Goal: Find specific page/section: Find specific page/section

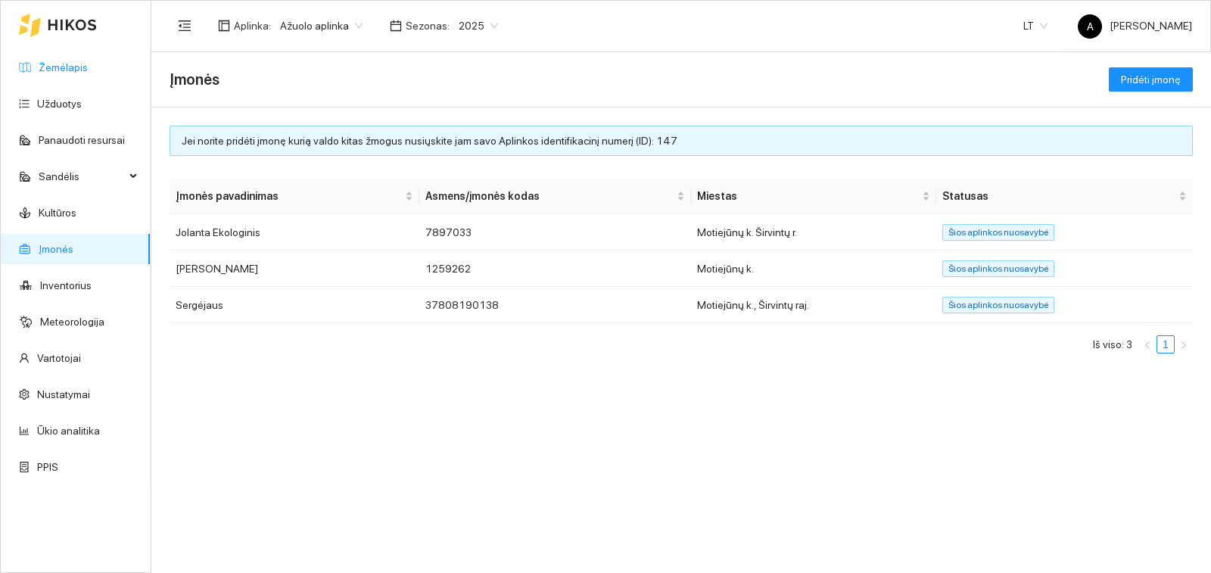
click at [66, 73] on link "Žemėlapis" at bounding box center [63, 67] width 49 height 12
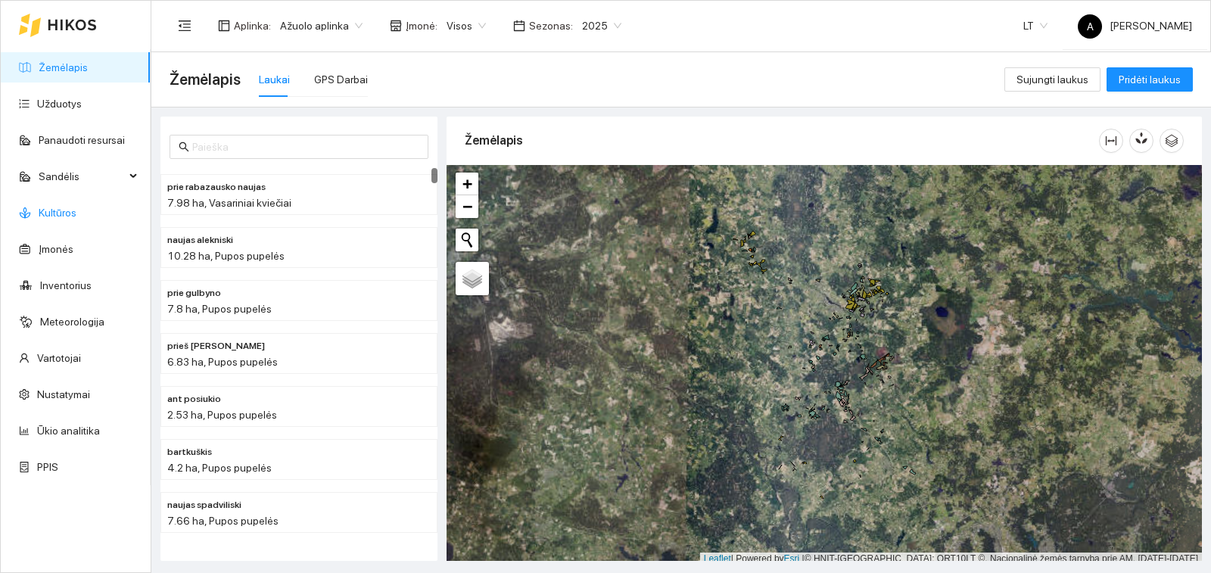
click at [70, 218] on link "Kultūros" at bounding box center [58, 213] width 38 height 12
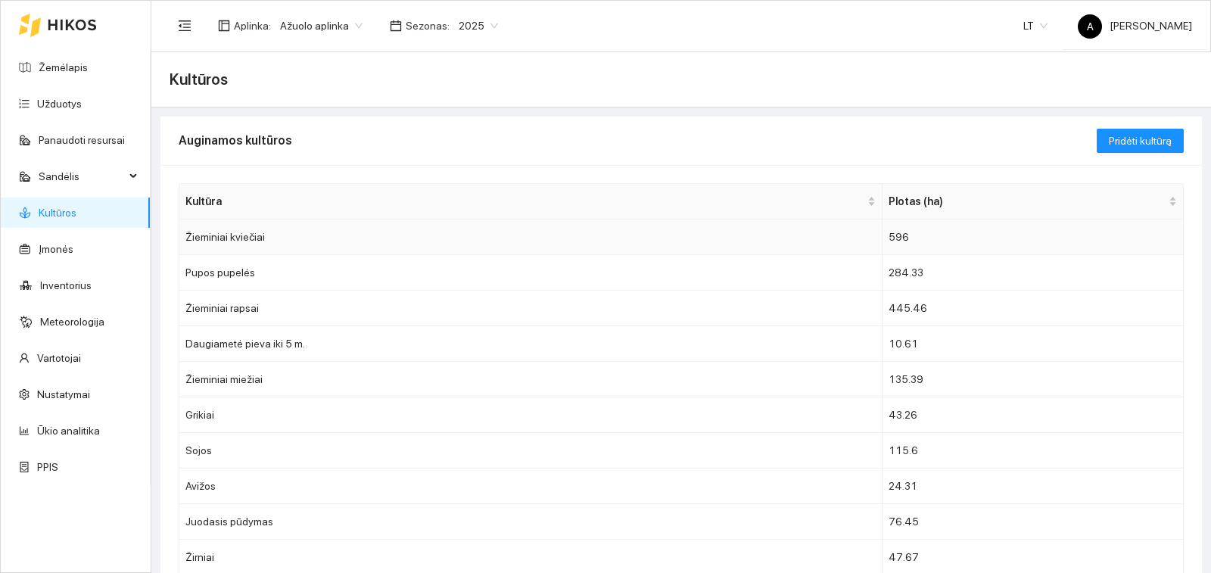
click at [239, 232] on td "Žieminiai kviečiai" at bounding box center [530, 237] width 703 height 36
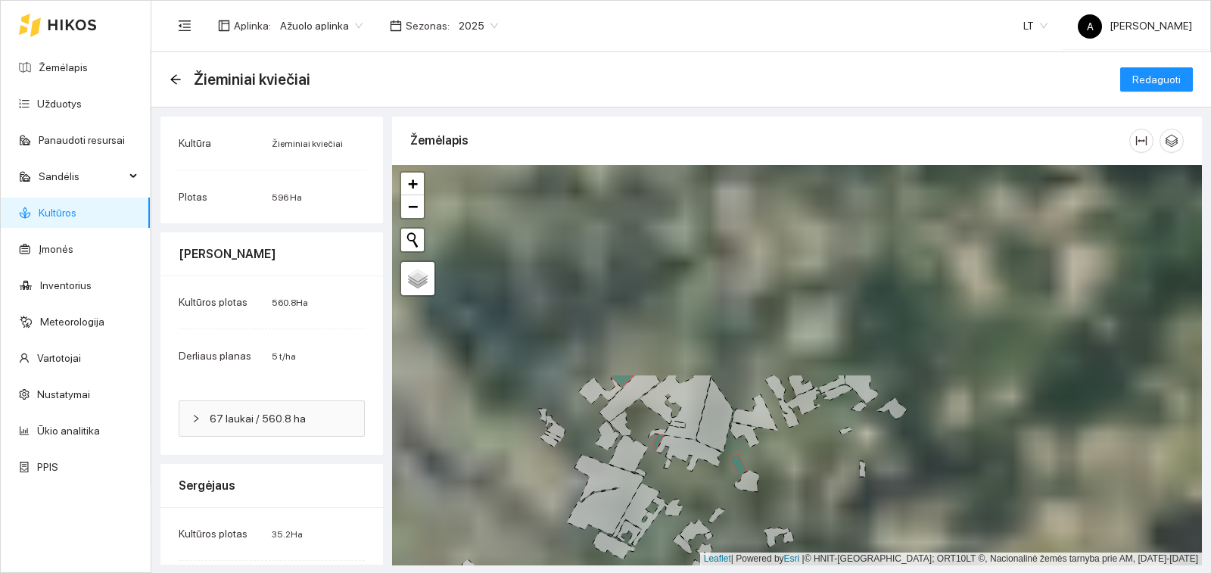
drag, startPoint x: 752, startPoint y: 293, endPoint x: 782, endPoint y: 569, distance: 277.9
click at [782, 569] on main "Žieminiai kviečiai Redaguoti Kultūra Žieminiai kviečiai Plotas 596 Ha [PERSON_N…" at bounding box center [681, 312] width 1060 height 521
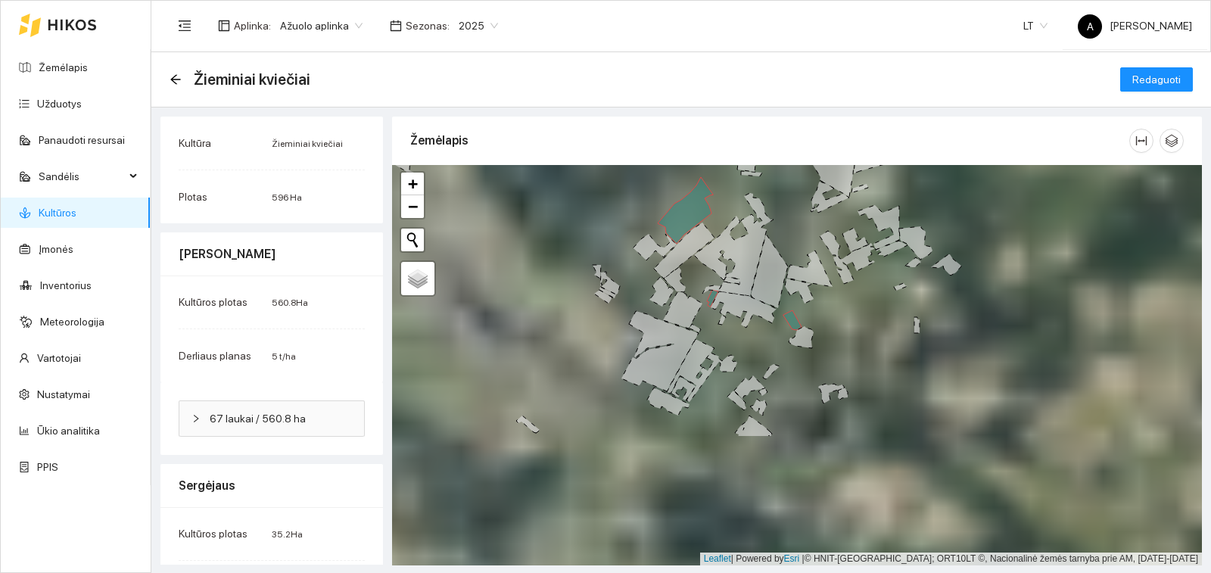
drag, startPoint x: 659, startPoint y: 449, endPoint x: 711, endPoint y: 278, distance: 178.8
click at [711, 278] on div "+ − Nieko nerasta. Bandykite dar kartą. Žemėlapis Palydovas Leaflet | Powered b…" at bounding box center [797, 365] width 810 height 400
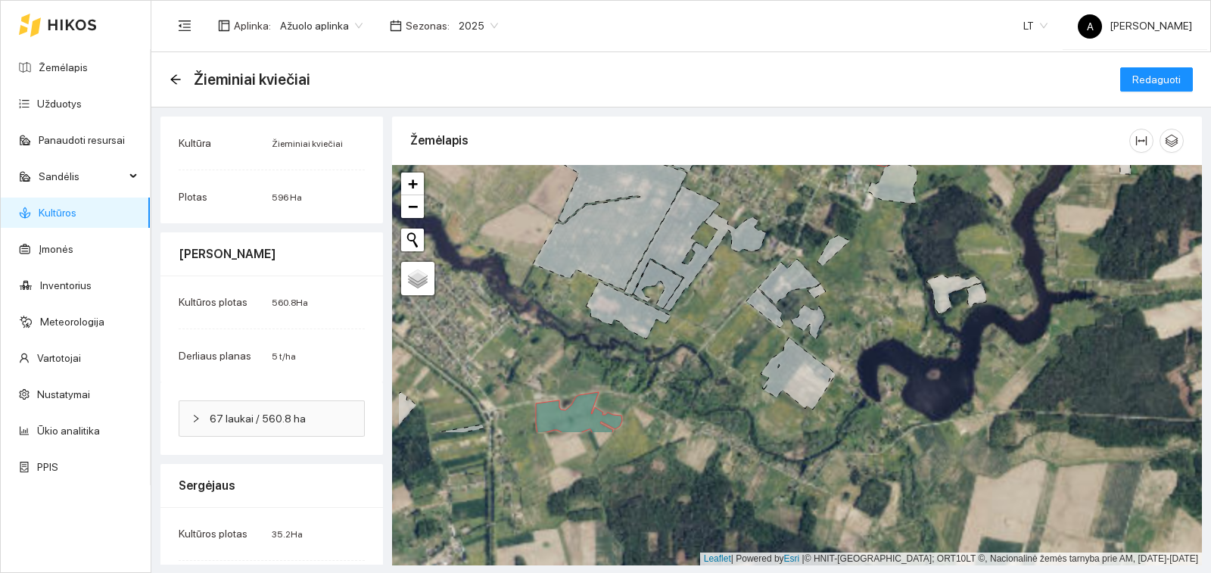
drag, startPoint x: 780, startPoint y: 438, endPoint x: 839, endPoint y: 317, distance: 134.7
click at [839, 317] on div "+ − Nieko nerasta. Bandykite dar kartą. Žemėlapis Palydovas Leaflet | Powered b…" at bounding box center [797, 365] width 810 height 400
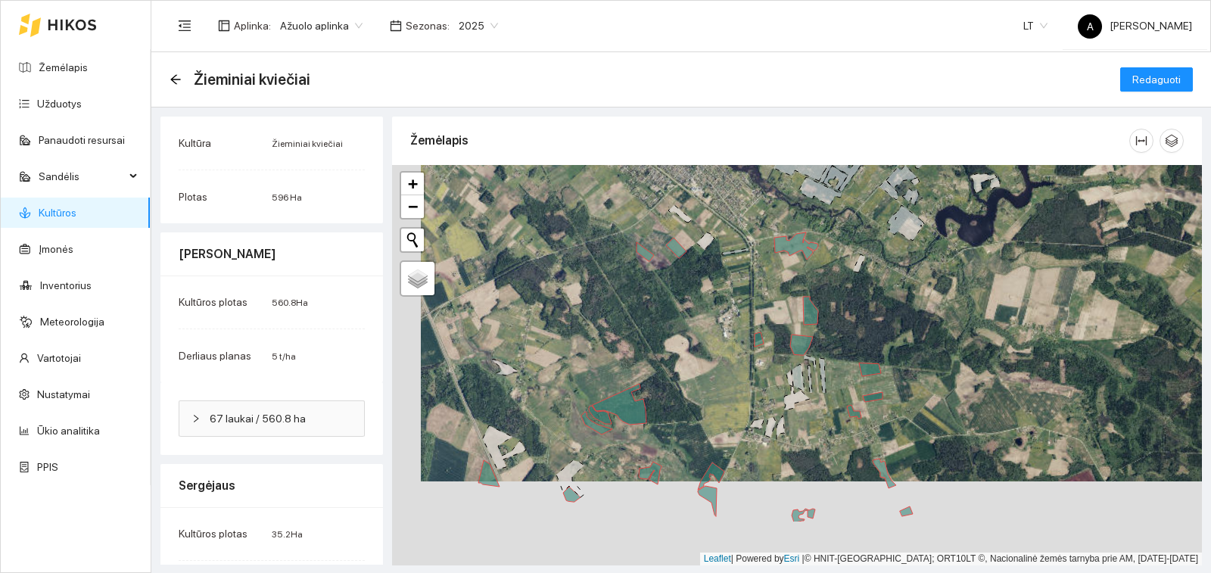
drag, startPoint x: 699, startPoint y: 385, endPoint x: 683, endPoint y: 260, distance: 125.8
click at [727, 279] on div "+ − Nieko nerasta. Bandykite dar kartą. Žemėlapis Palydovas Leaflet | Powered b…" at bounding box center [797, 365] width 810 height 400
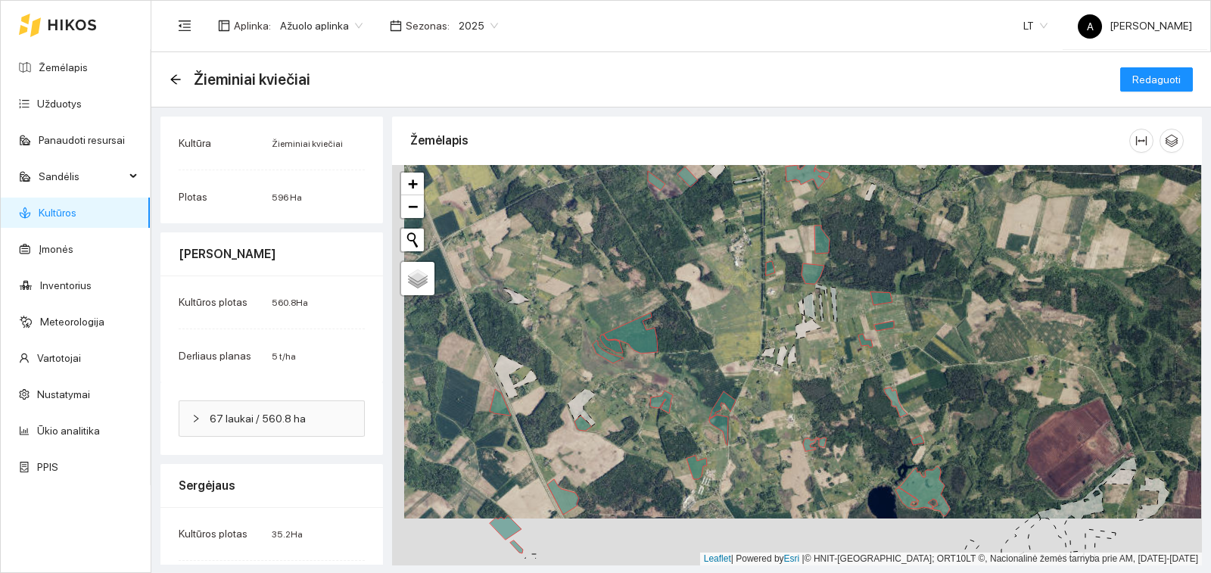
drag, startPoint x: 671, startPoint y: 305, endPoint x: 683, endPoint y: 258, distance: 48.5
click at [683, 258] on div "+ − Nieko nerasta. Bandykite dar kartą. Žemėlapis Palydovas Leaflet | Powered b…" at bounding box center [797, 365] width 810 height 400
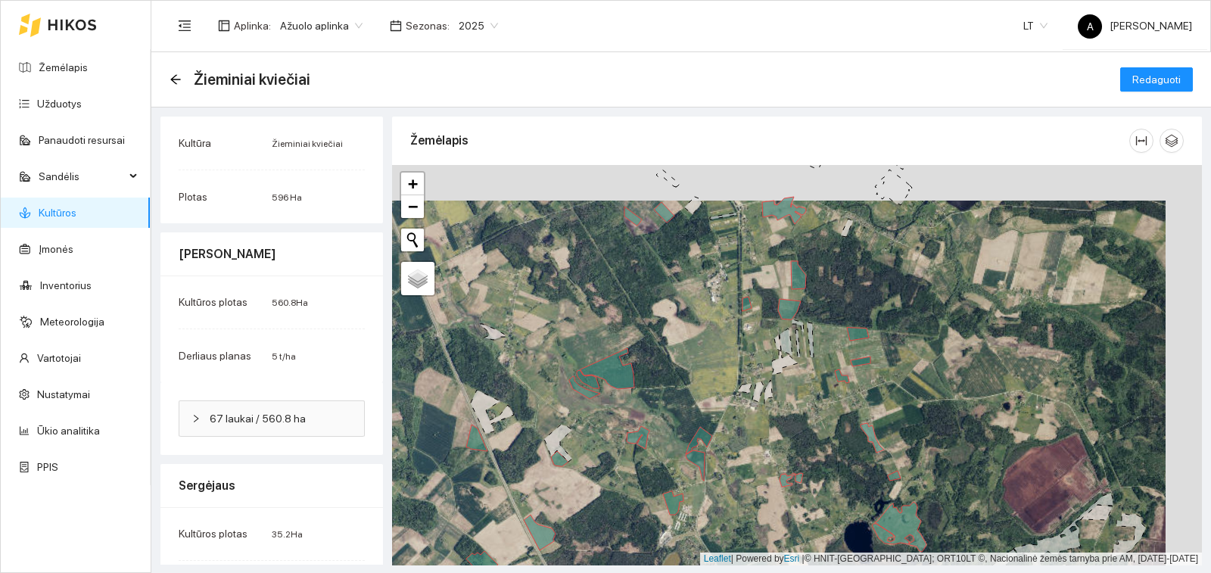
drag, startPoint x: 721, startPoint y: 316, endPoint x: 698, endPoint y: 349, distance: 40.7
click at [698, 349] on div "+ − Nieko nerasta. Bandykite dar kartą. Žemėlapis Palydovas Leaflet | Powered b…" at bounding box center [797, 365] width 810 height 400
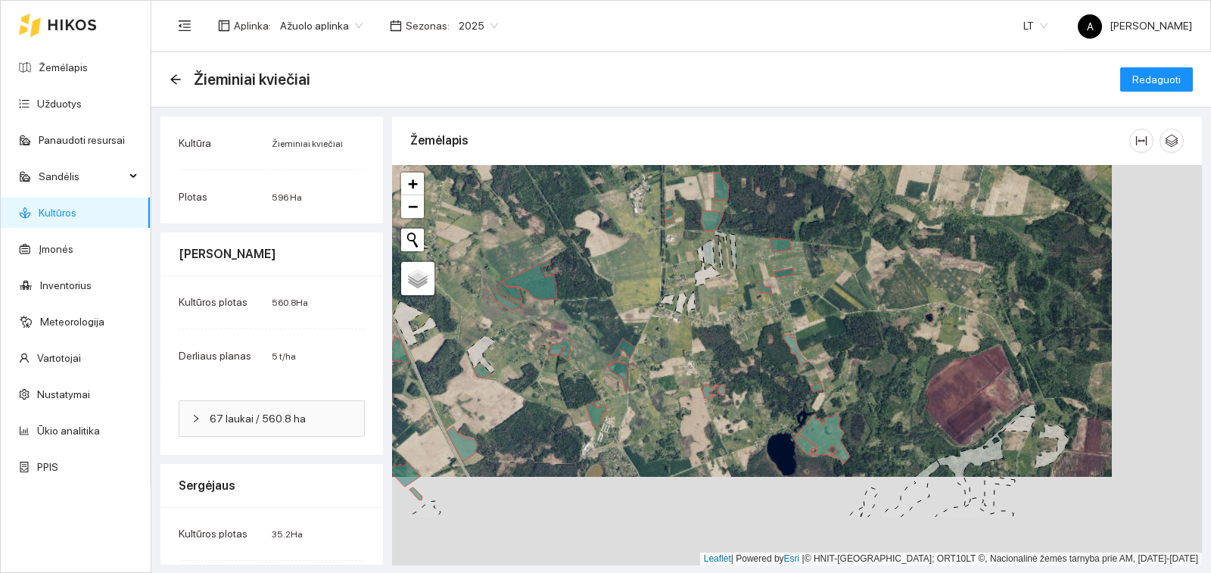
drag, startPoint x: 904, startPoint y: 425, endPoint x: 826, endPoint y: 335, distance: 119.6
click at [826, 335] on div "+ − Nieko nerasta. Bandykite dar kartą. Žemėlapis Palydovas Leaflet | Powered b…" at bounding box center [797, 365] width 810 height 400
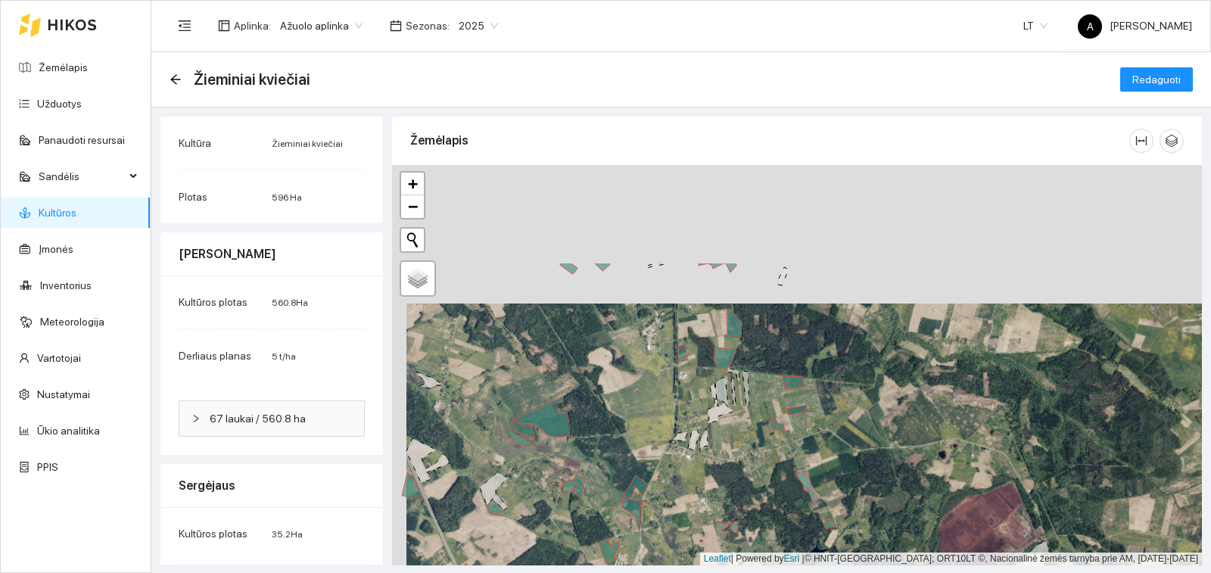
drag, startPoint x: 686, startPoint y: 245, endPoint x: 702, endPoint y: 388, distance: 143.8
click at [702, 388] on div "+ − Nieko nerasta. Bandykite dar kartą. Žemėlapis Palydovas Leaflet | Powered b…" at bounding box center [797, 365] width 810 height 400
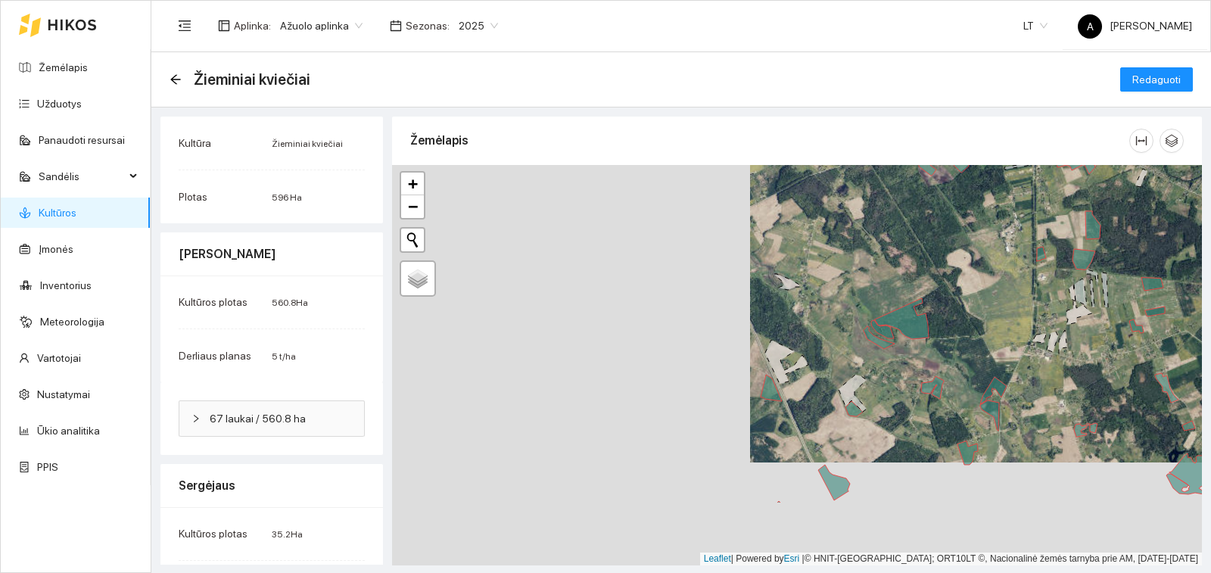
drag, startPoint x: 614, startPoint y: 406, endPoint x: 972, endPoint y: 303, distance: 372.5
click at [972, 303] on div "+ − Nieko nerasta. Bandykite dar kartą. Žemėlapis Palydovas Leaflet | Powered b…" at bounding box center [797, 365] width 810 height 400
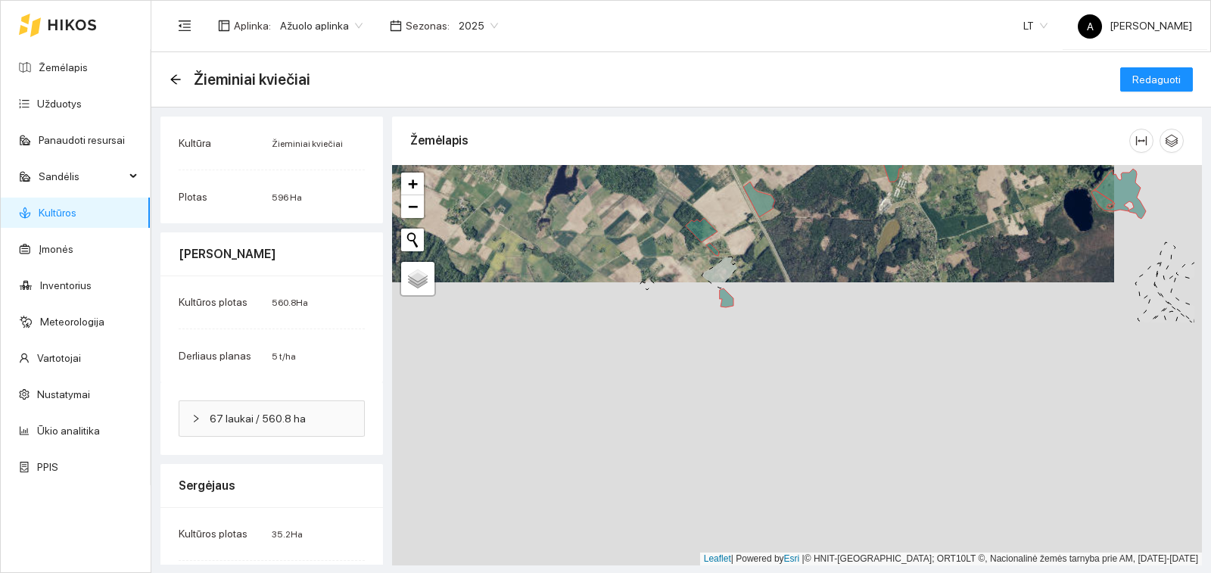
drag, startPoint x: 738, startPoint y: 368, endPoint x: 689, endPoint y: 112, distance: 260.3
click at [689, 112] on main "Žieminiai kviečiai Redaguoti Kultūra Žieminiai kviečiai Plotas 596 Ha [PERSON_N…" at bounding box center [681, 312] width 1060 height 521
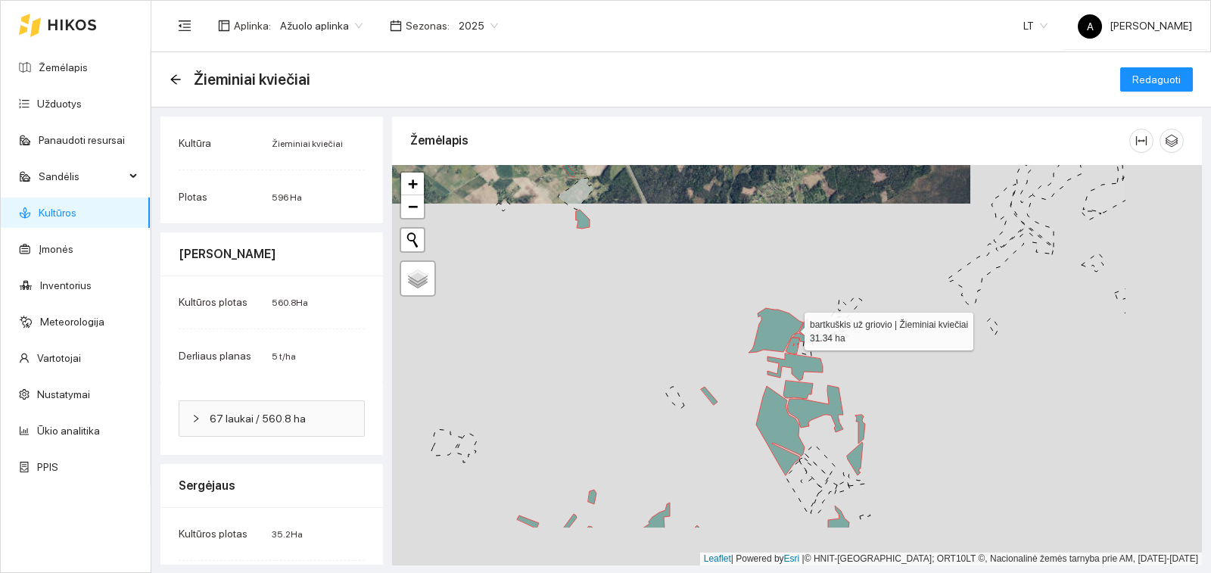
drag, startPoint x: 936, startPoint y: 409, endPoint x: 786, endPoint y: 316, distance: 176.4
click at [786, 316] on icon at bounding box center [775, 330] width 54 height 45
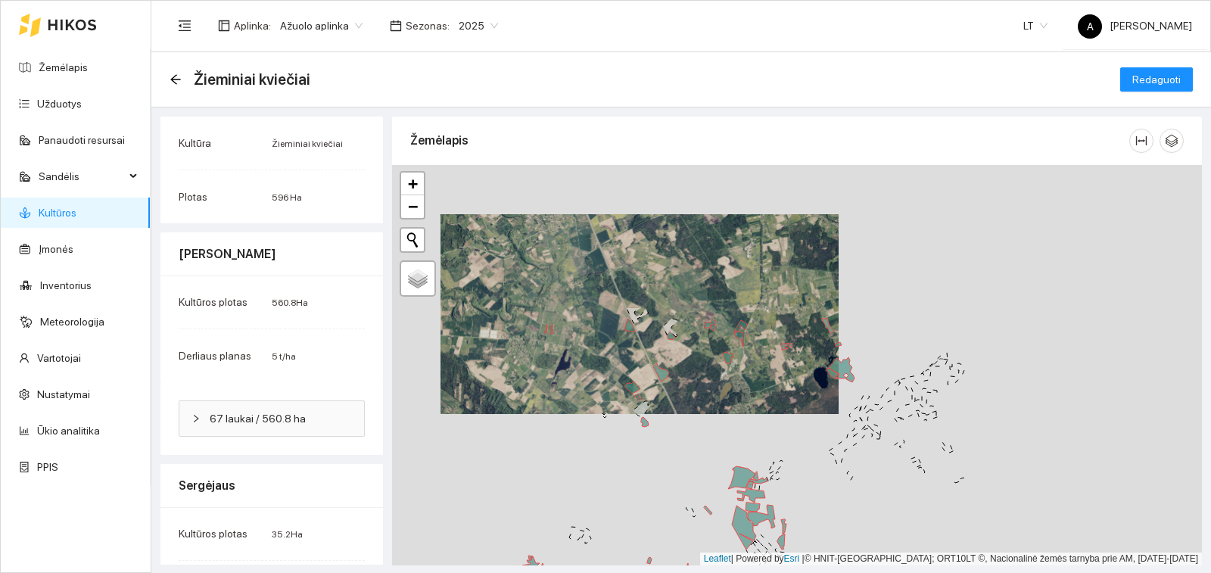
drag, startPoint x: 786, startPoint y: 278, endPoint x: 747, endPoint y: 335, distance: 69.1
click at [749, 432] on div "+ − Nieko nerasta. Bandykite dar kartą. Žemėlapis Palydovas Leaflet | Powered b…" at bounding box center [797, 365] width 810 height 400
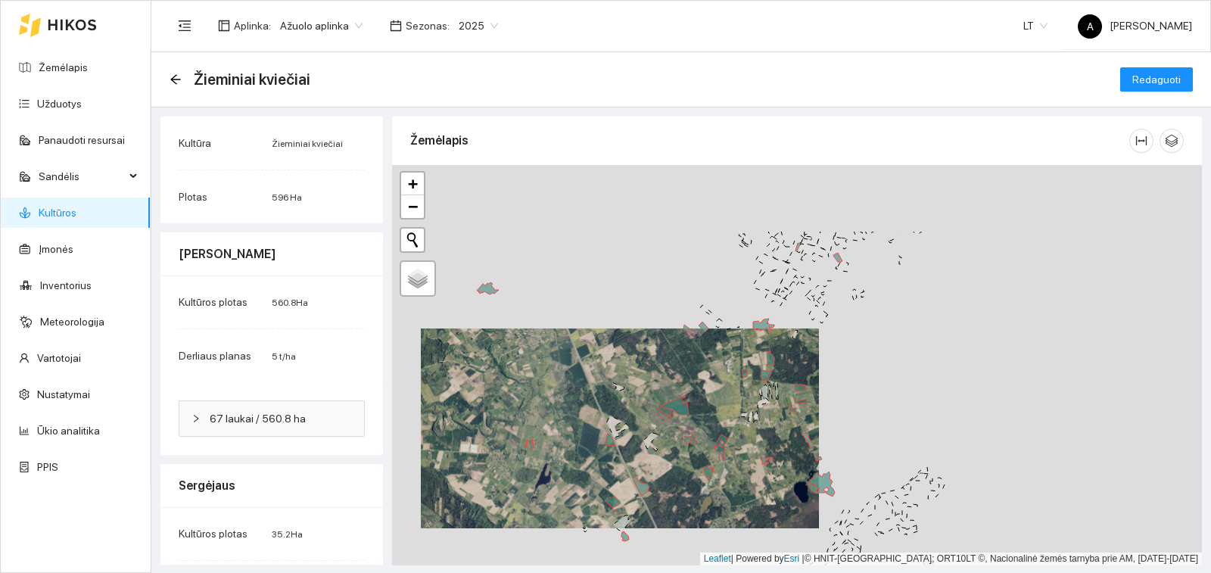
drag, startPoint x: 752, startPoint y: 300, endPoint x: 736, endPoint y: 409, distance: 110.1
click at [736, 409] on div "+ − Nieko nerasta. Bandykite dar kartą. Žemėlapis Palydovas Leaflet | Powered b…" at bounding box center [797, 365] width 810 height 400
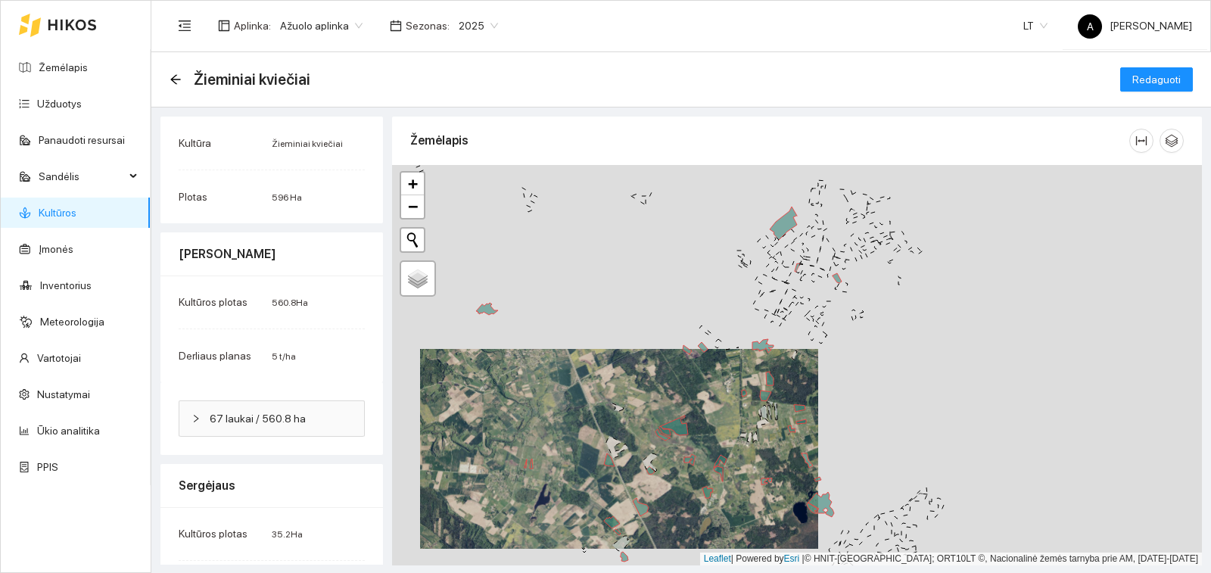
drag, startPoint x: 736, startPoint y: 308, endPoint x: 731, endPoint y: 391, distance: 83.4
click at [731, 391] on div "+ − Nieko nerasta. Bandykite dar kartą. Žemėlapis Palydovas Leaflet | Powered b…" at bounding box center [797, 365] width 810 height 400
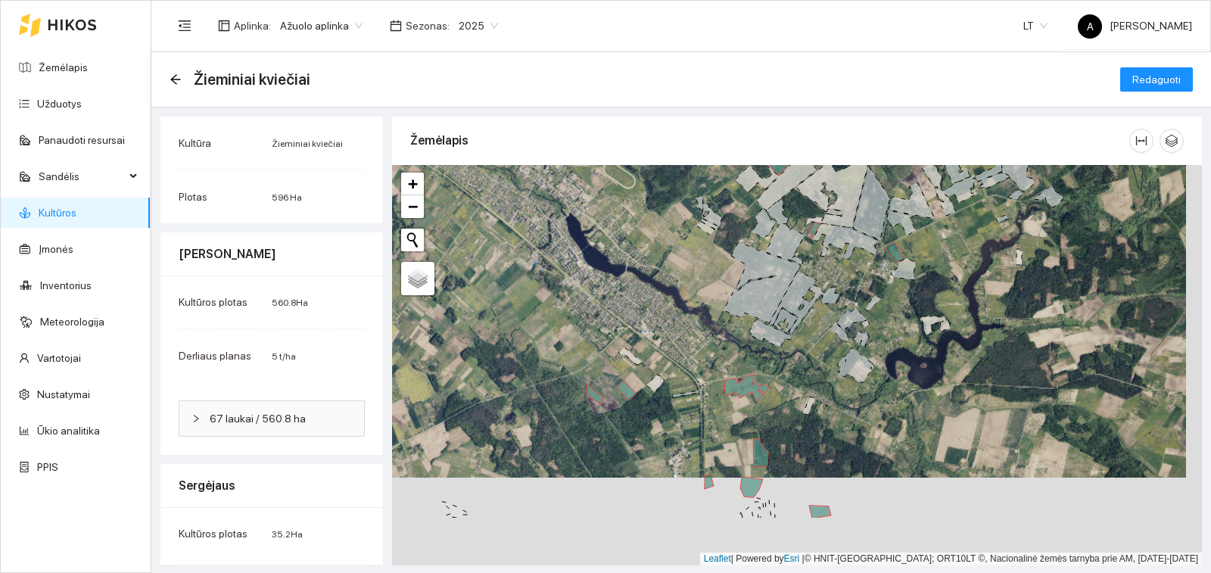
drag, startPoint x: 837, startPoint y: 363, endPoint x: 834, endPoint y: 279, distance: 84.1
click at [834, 279] on div "+ − Nieko nerasta. Bandykite dar kartą. Žemėlapis Palydovas Leaflet | Powered b…" at bounding box center [797, 365] width 810 height 400
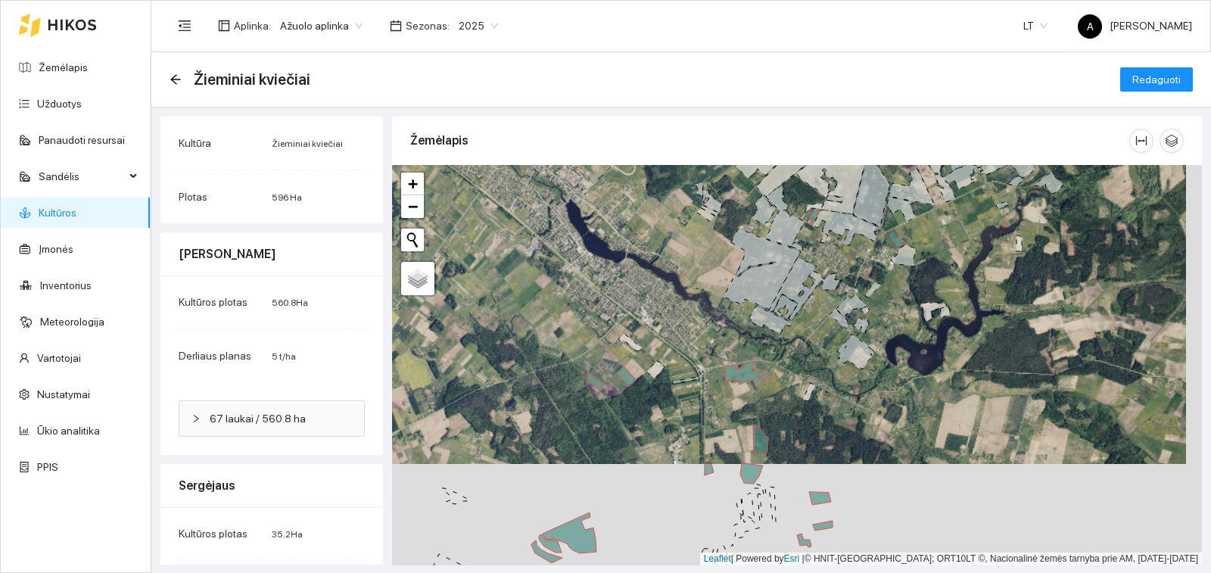
drag, startPoint x: 820, startPoint y: 331, endPoint x: 828, endPoint y: 268, distance: 63.3
click at [828, 268] on div "+ − Nieko nerasta. Bandykite dar kartą. Žemėlapis Palydovas Leaflet | Powered b…" at bounding box center [797, 365] width 810 height 400
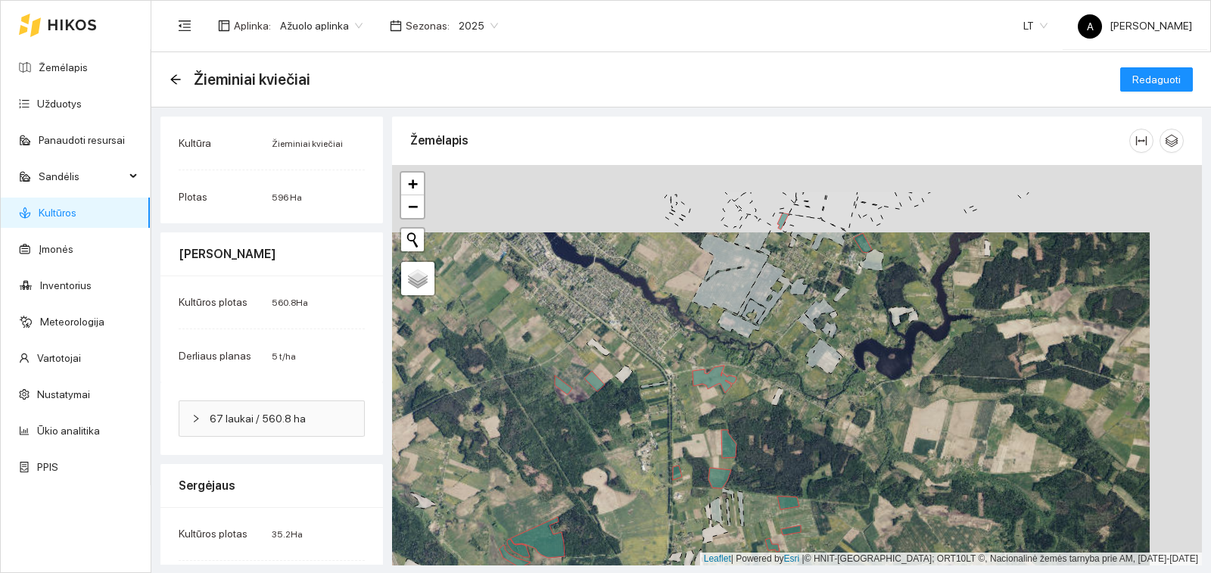
drag, startPoint x: 892, startPoint y: 293, endPoint x: 853, endPoint y: 360, distance: 78.0
click at [853, 360] on div "+ − Nieko nerasta. Bandykite dar kartą. Žemėlapis Palydovas Leaflet | Powered b…" at bounding box center [797, 365] width 810 height 400
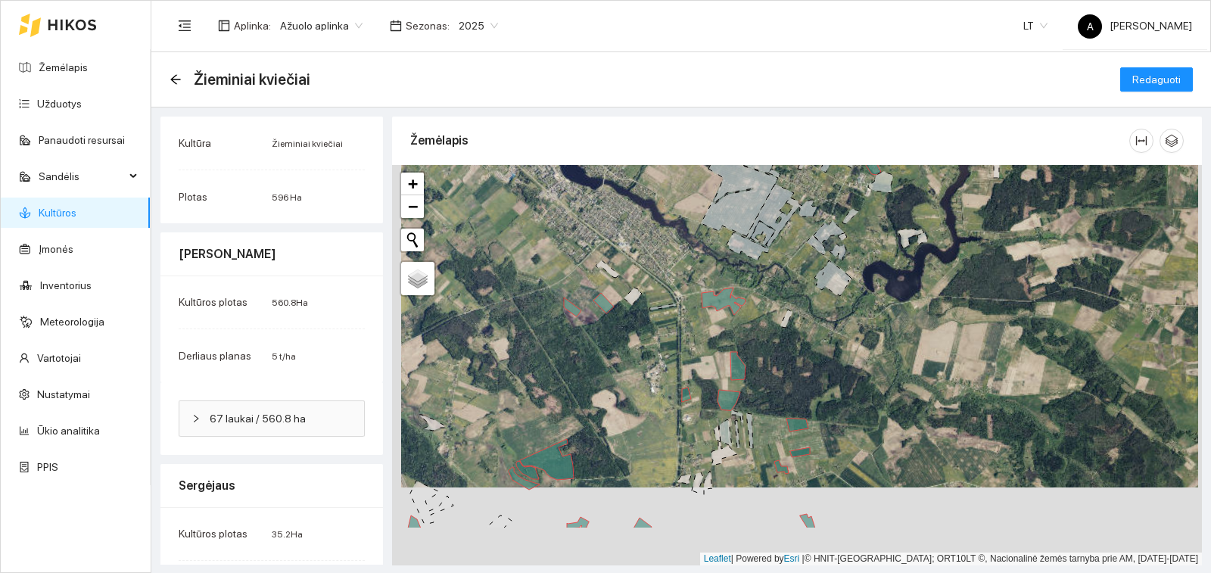
drag, startPoint x: 667, startPoint y: 427, endPoint x: 677, endPoint y: 347, distance: 80.8
click at [677, 347] on div "+ − Nieko nerasta. Bandykite dar kartą. Žemėlapis Palydovas Leaflet | Powered b…" at bounding box center [797, 365] width 810 height 400
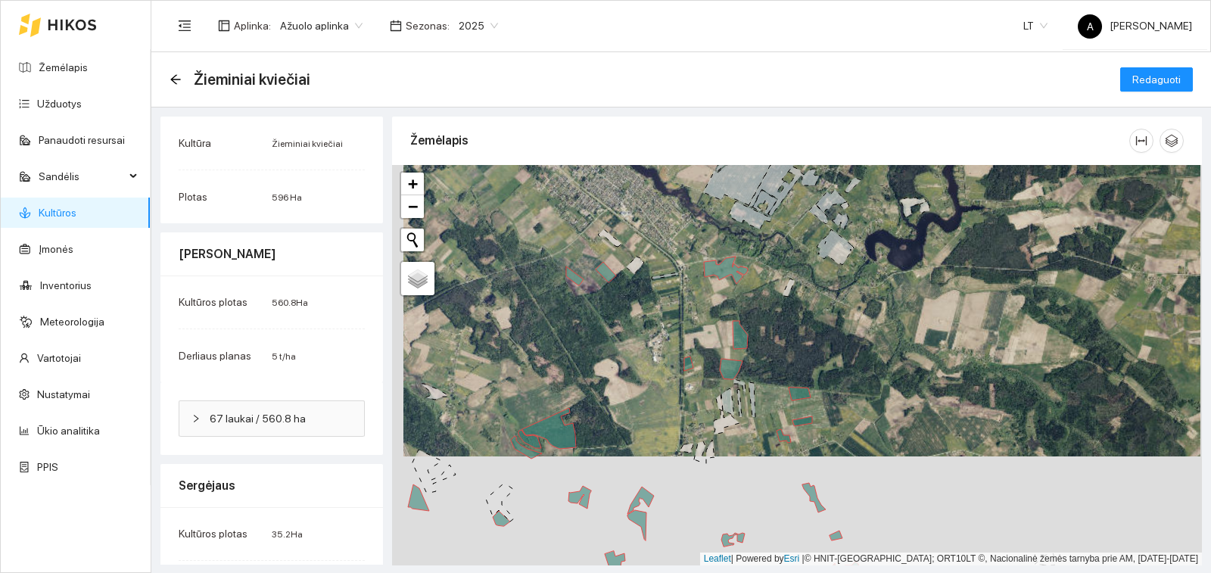
drag, startPoint x: 678, startPoint y: 432, endPoint x: 682, endPoint y: 397, distance: 35.0
click at [682, 397] on div "+ − Nieko nerasta. Bandykite dar kartą. Žemėlapis Palydovas Leaflet | Powered b…" at bounding box center [797, 365] width 810 height 400
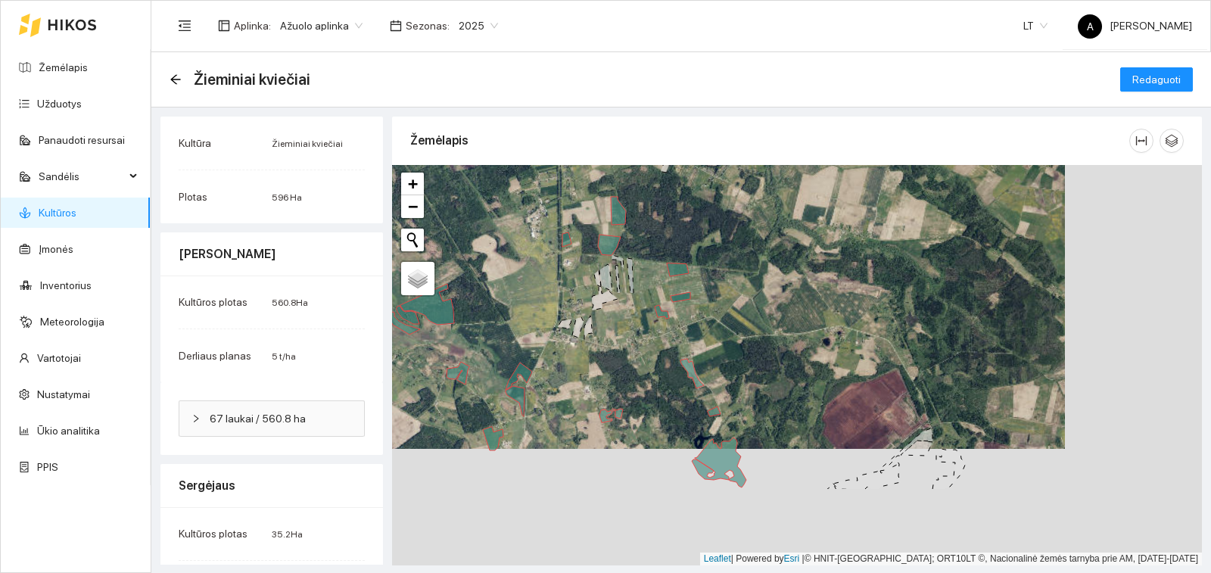
drag, startPoint x: 780, startPoint y: 405, endPoint x: 655, endPoint y: 288, distance: 170.3
click at [655, 288] on div "+ − Nieko nerasta. Bandykite dar kartą. Žemėlapis Palydovas Leaflet | Powered b…" at bounding box center [797, 365] width 810 height 400
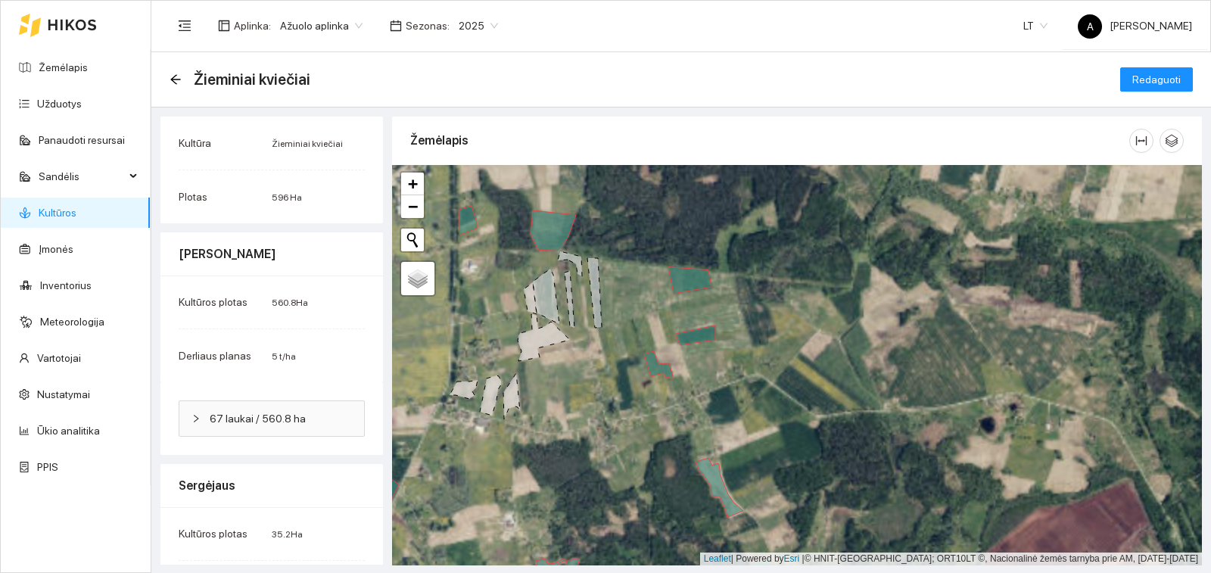
drag, startPoint x: 702, startPoint y: 321, endPoint x: 693, endPoint y: 391, distance: 70.9
click at [693, 391] on div "+ − Nieko nerasta. Bandykite dar kartą. Žemėlapis Palydovas Leaflet | Powered b…" at bounding box center [797, 365] width 810 height 400
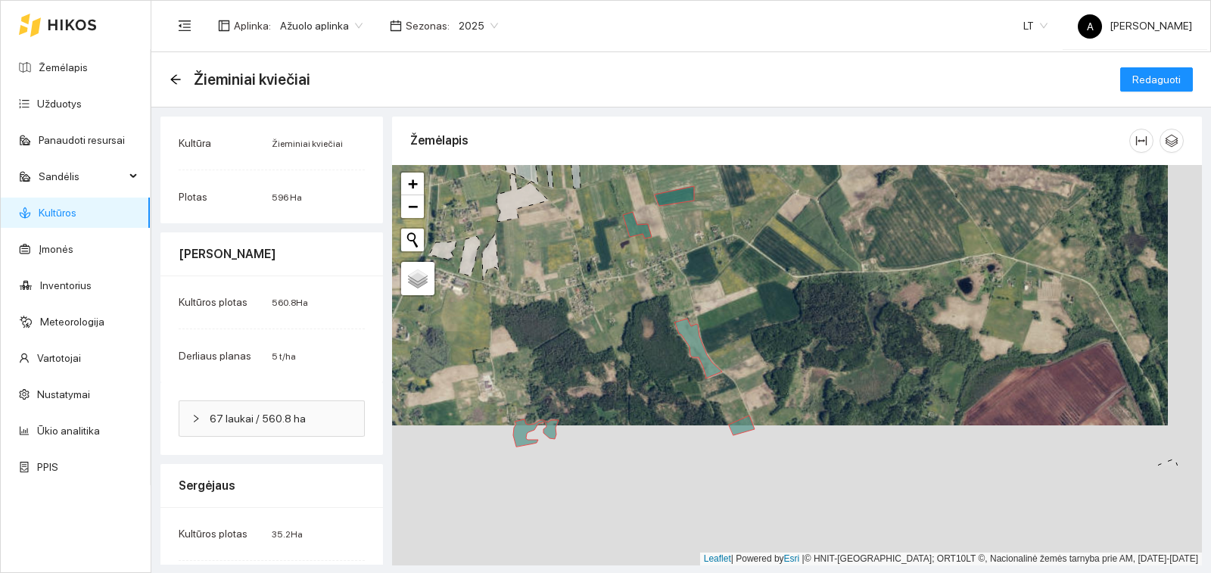
drag, startPoint x: 706, startPoint y: 389, endPoint x: 685, endPoint y: 249, distance: 141.6
click at [685, 249] on div "+ − Nieko nerasta. Bandykite dar kartą. Žemėlapis Palydovas Leaflet | Powered b…" at bounding box center [797, 365] width 810 height 400
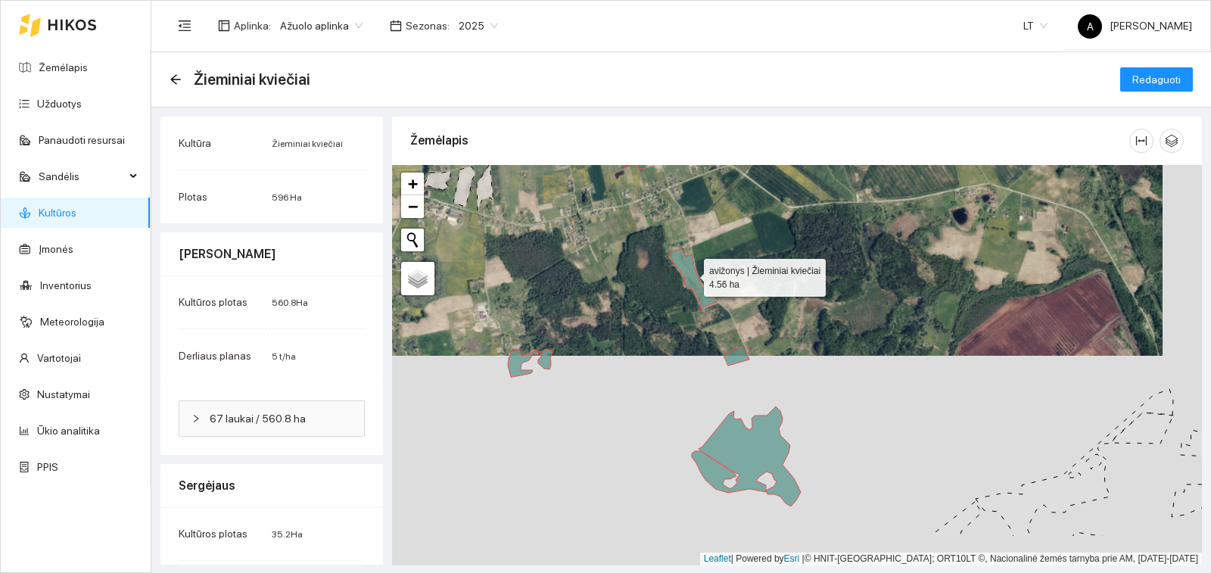
drag, startPoint x: 696, startPoint y: 347, endPoint x: 690, endPoint y: 274, distance: 73.6
click at [690, 274] on icon at bounding box center [693, 279] width 48 height 60
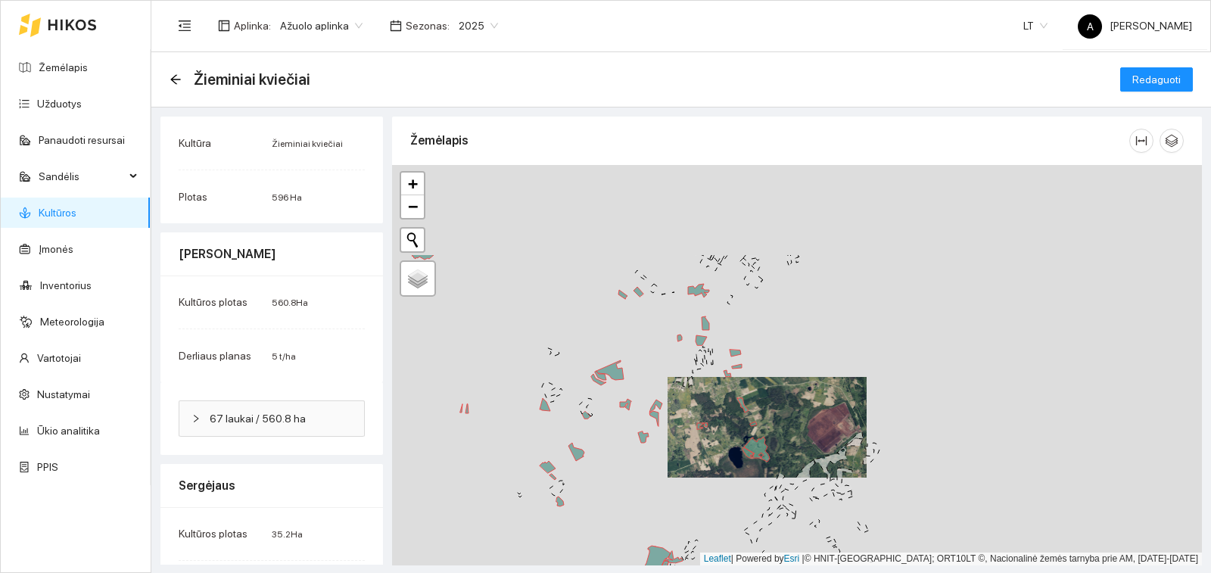
drag, startPoint x: 692, startPoint y: 429, endPoint x: 706, endPoint y: 460, distance: 33.9
click at [706, 460] on div "+ − Nieko nerasta. Bandykite dar kartą. Žemėlapis Palydovas Leaflet | Powered b…" at bounding box center [797, 365] width 810 height 400
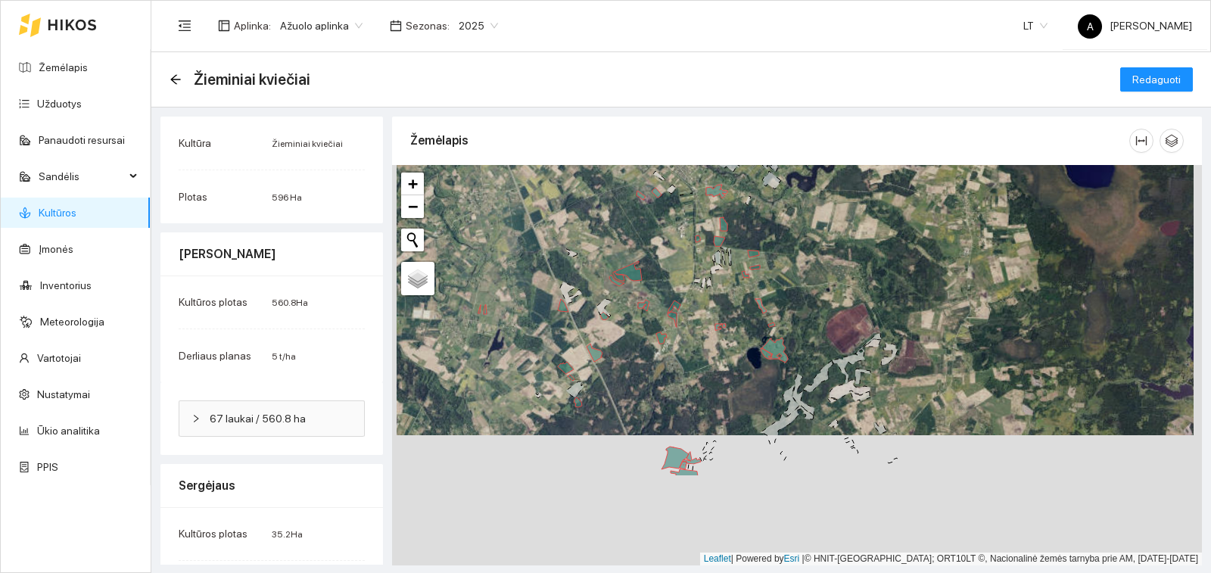
drag, startPoint x: 712, startPoint y: 492, endPoint x: 728, endPoint y: 251, distance: 241.9
click at [728, 251] on div "+ − Nieko nerasta. Bandykite dar kartą. Žemėlapis Palydovas Leaflet | Powered b…" at bounding box center [797, 365] width 810 height 400
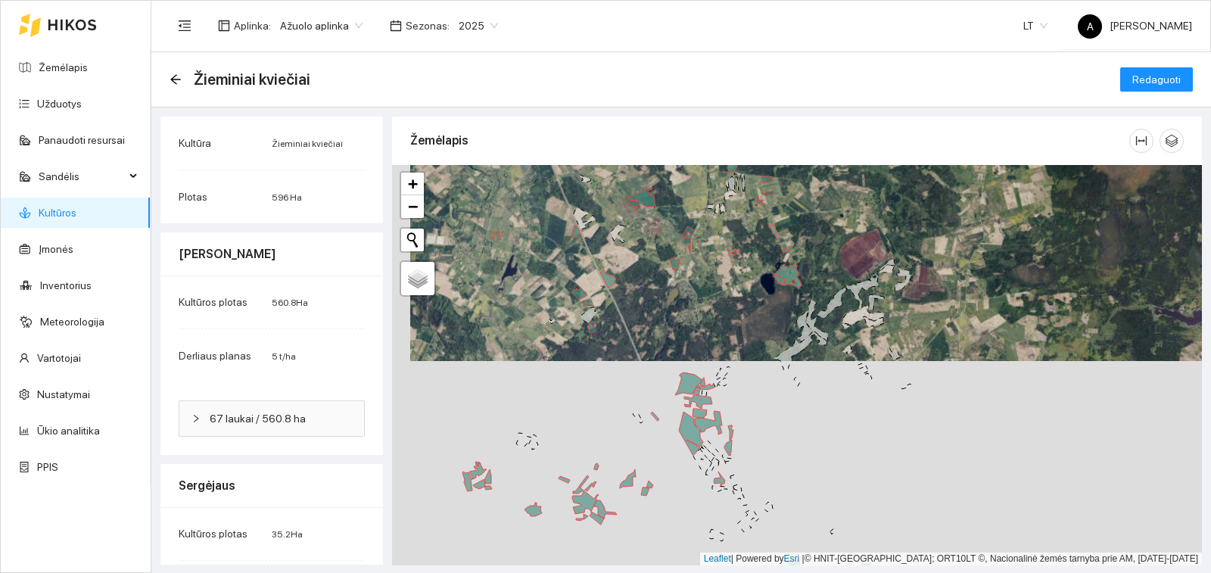
drag, startPoint x: 730, startPoint y: 257, endPoint x: 741, endPoint y: 470, distance: 213.7
click at [741, 481] on div "+ − Nieko nerasta. Bandykite dar kartą. Žemėlapis Palydovas Leaflet | Powered b…" at bounding box center [797, 365] width 810 height 400
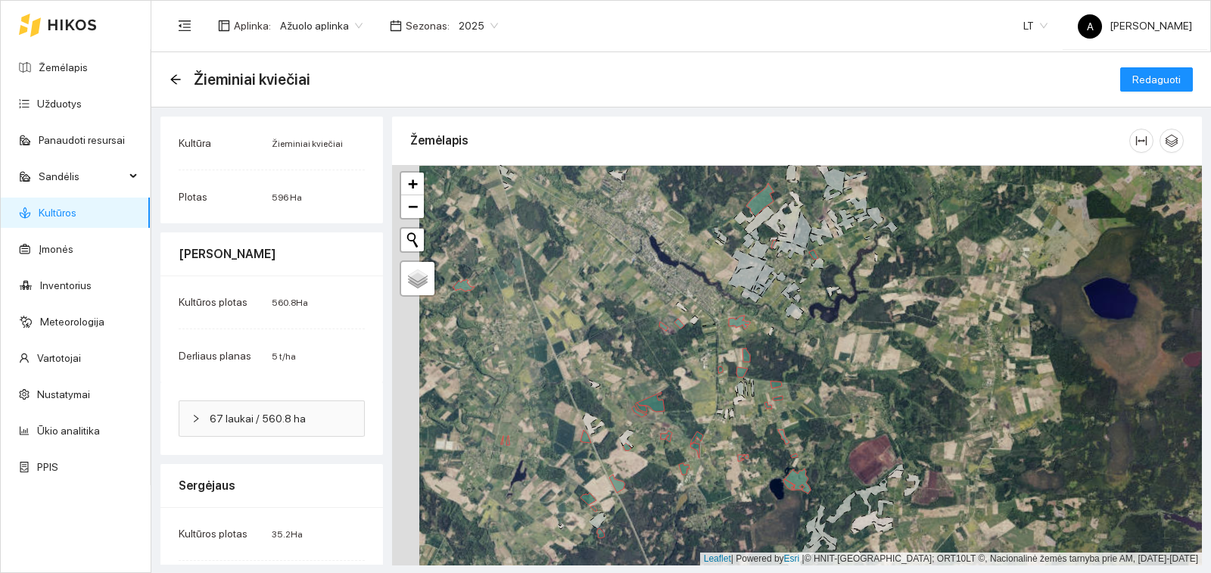
drag, startPoint x: 741, startPoint y: 384, endPoint x: 733, endPoint y: 484, distance: 99.5
click at [737, 395] on icon at bounding box center [740, 388] width 7 height 14
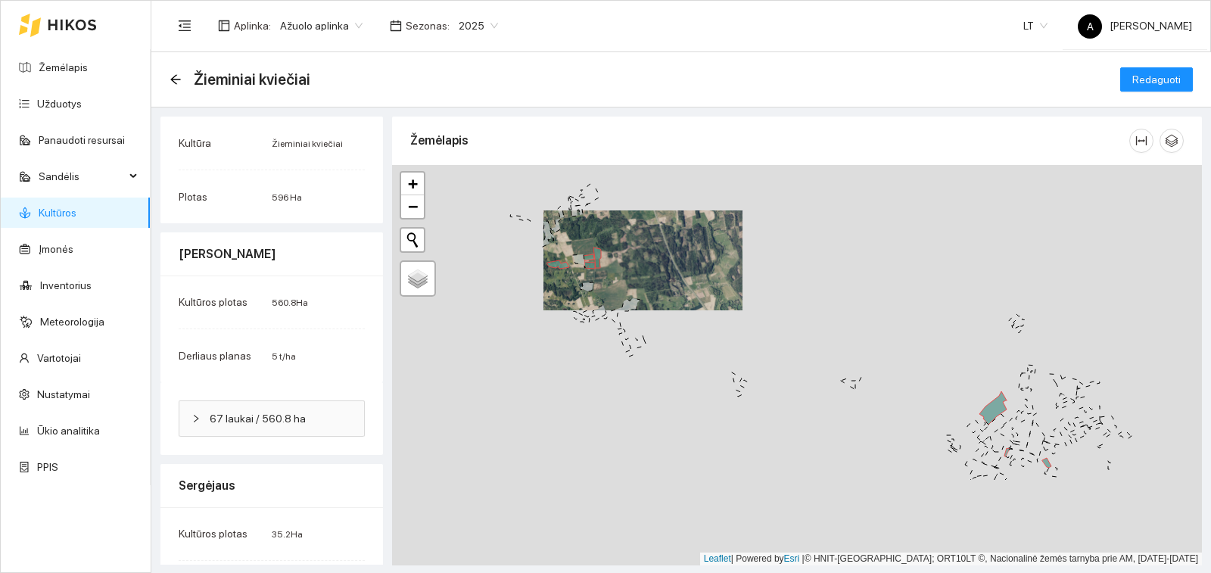
drag, startPoint x: 773, startPoint y: 396, endPoint x: 638, endPoint y: 269, distance: 185.3
click at [638, 270] on div "+ − Nieko nerasta. Bandykite dar kartą. Žemėlapis Palydovas Leaflet | Powered b…" at bounding box center [797, 365] width 810 height 400
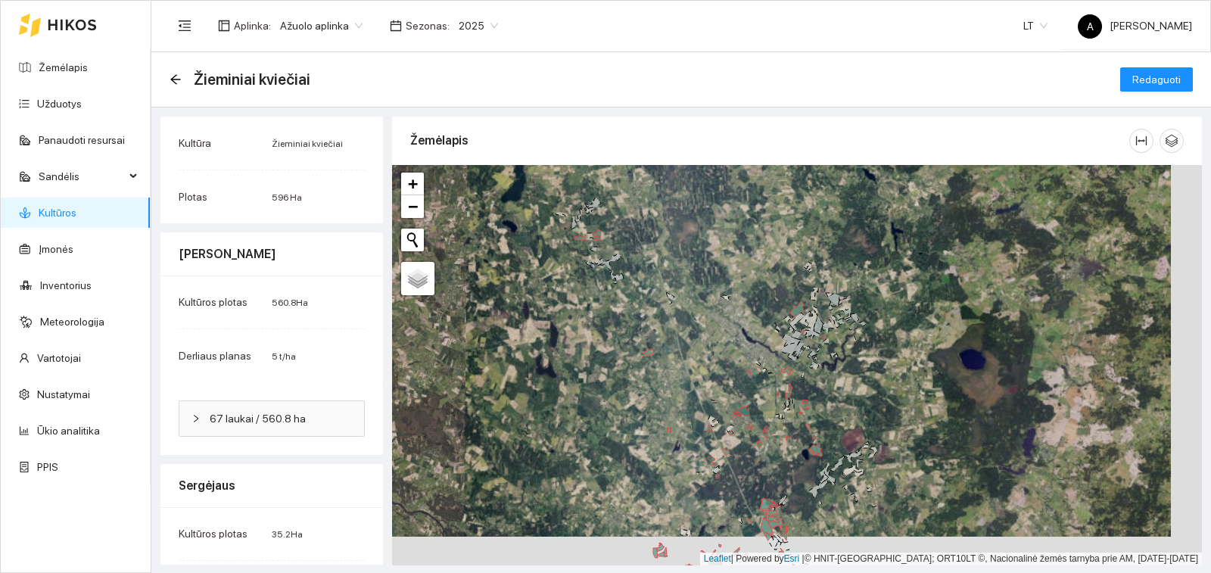
drag, startPoint x: 820, startPoint y: 397, endPoint x: 801, endPoint y: 369, distance: 34.4
click at [801, 369] on div "+ − Nieko nerasta. Bandykite dar kartą. Žemėlapis Palydovas Leaflet | Powered b…" at bounding box center [797, 365] width 810 height 400
